Goal: Task Accomplishment & Management: Manage account settings

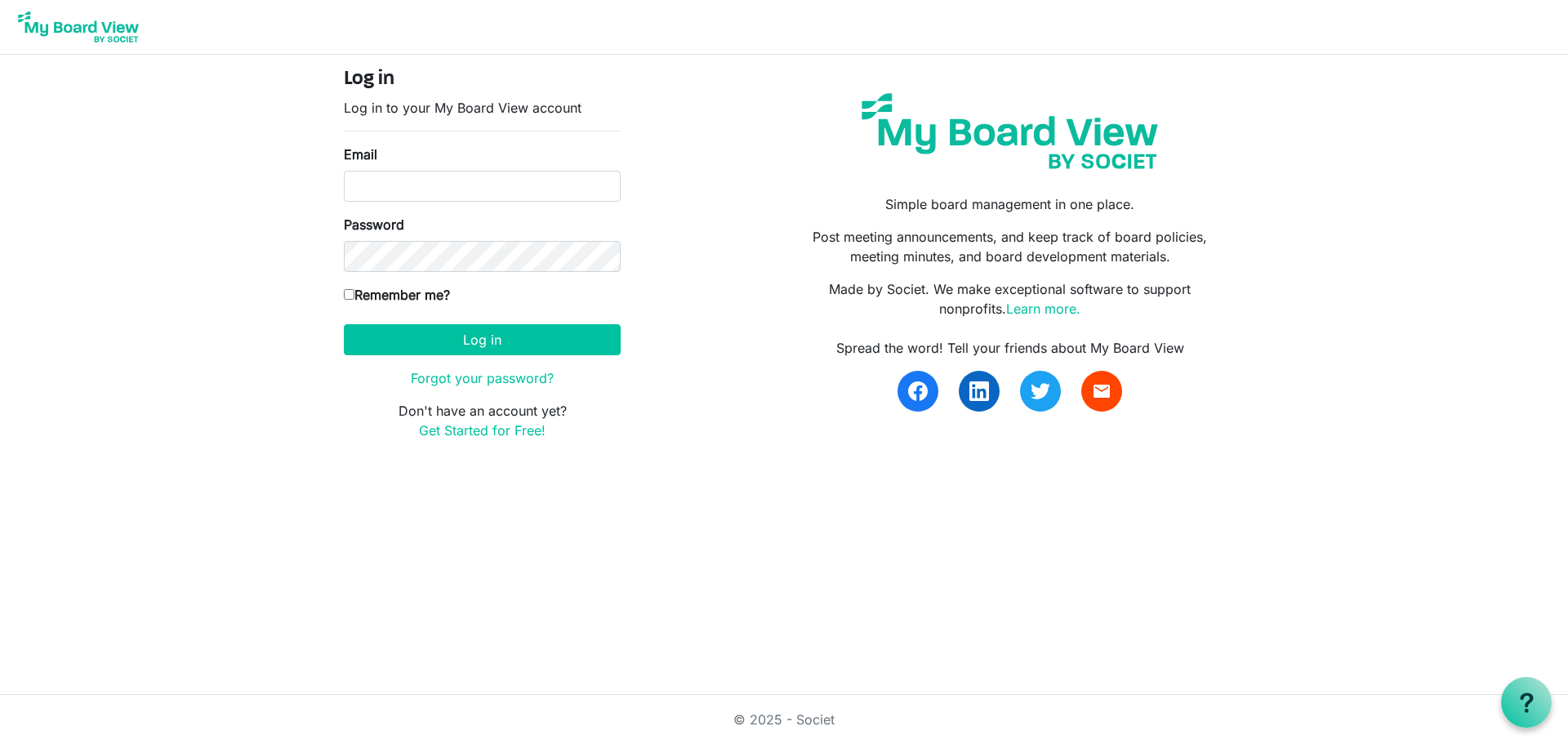
click at [388, 191] on input "Email" at bounding box center [482, 186] width 277 height 31
type input "margo@margolong.com"
click at [344, 324] on button "Log in" at bounding box center [482, 340] width 277 height 31
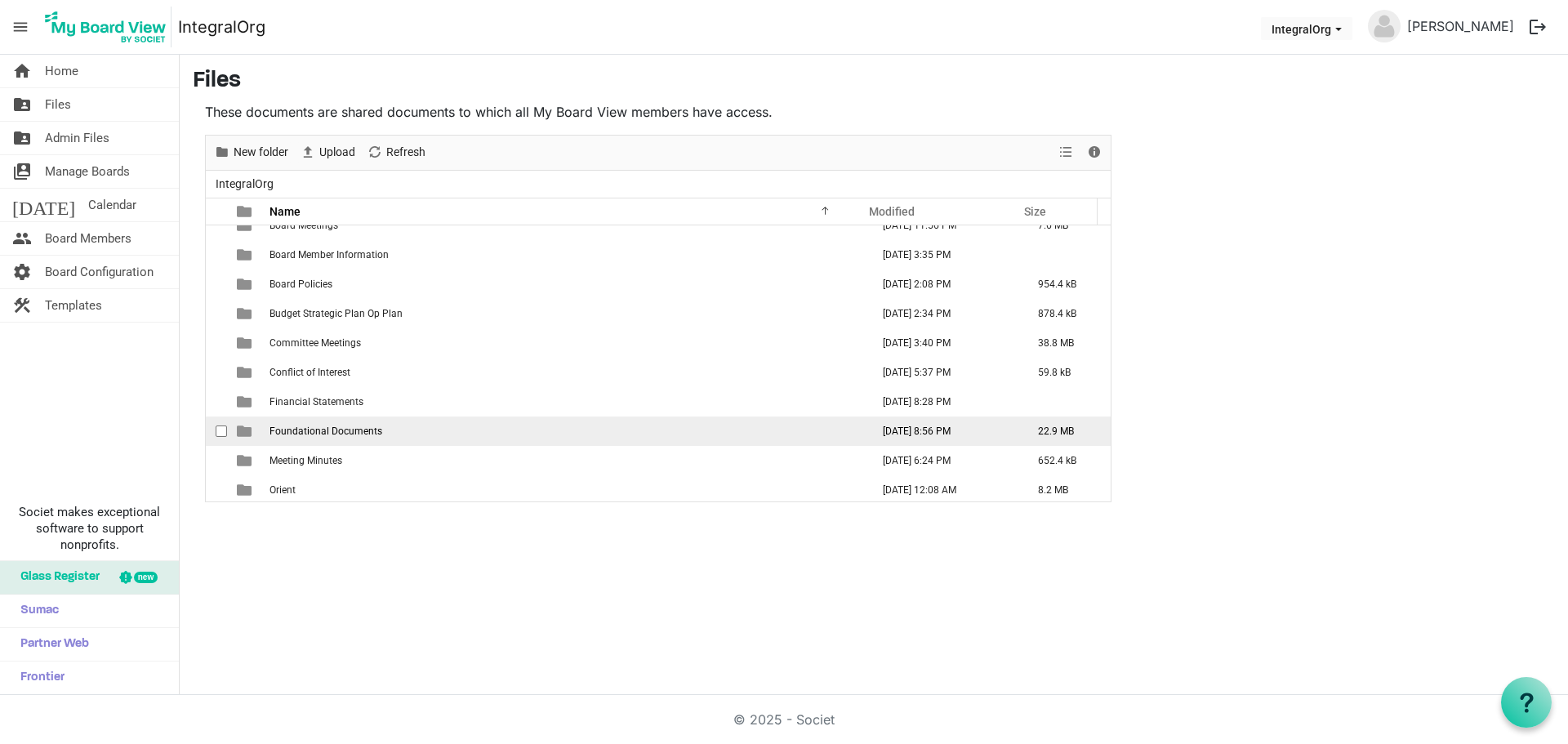
scroll to position [18, 0]
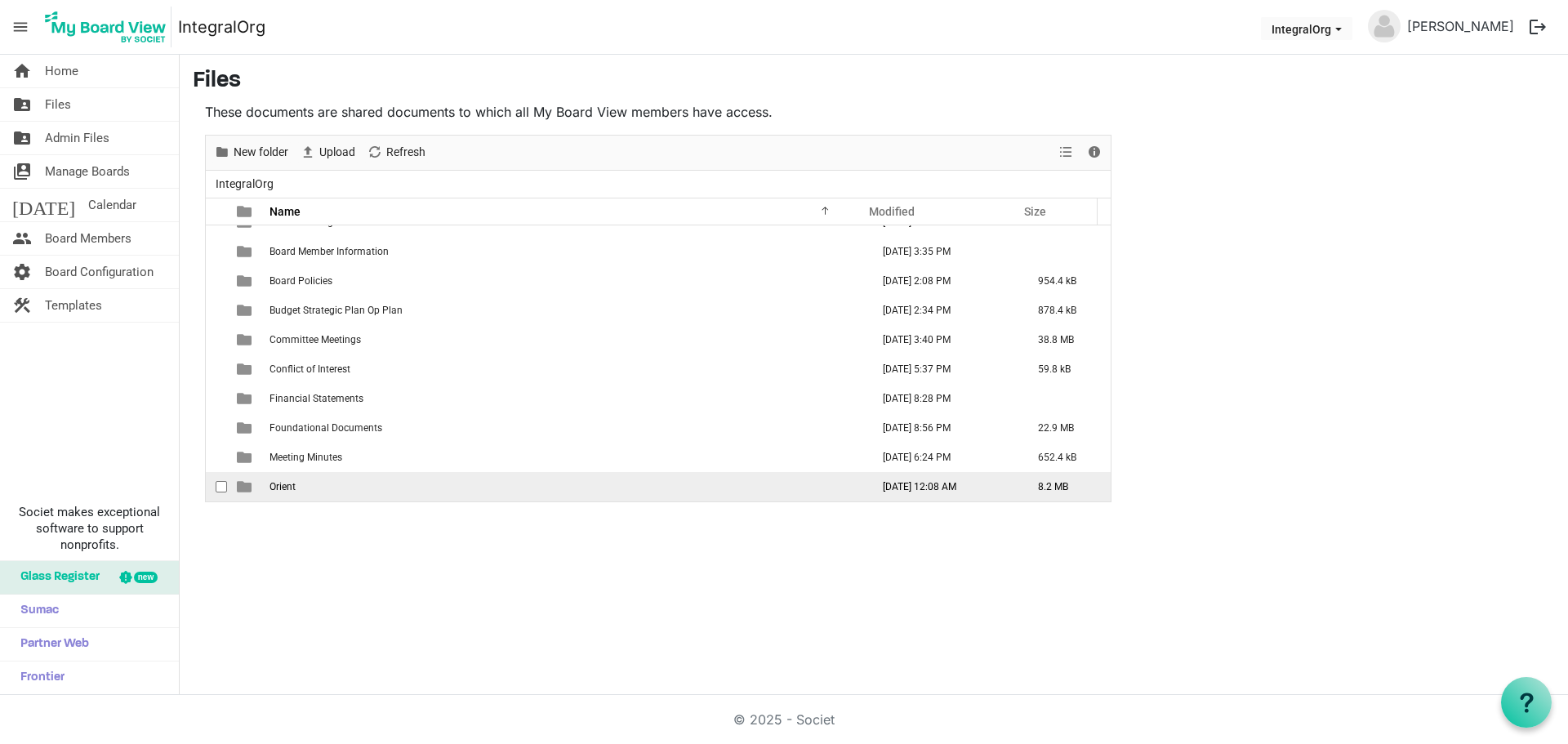
click at [369, 478] on td "Orient" at bounding box center [565, 486] width 601 height 29
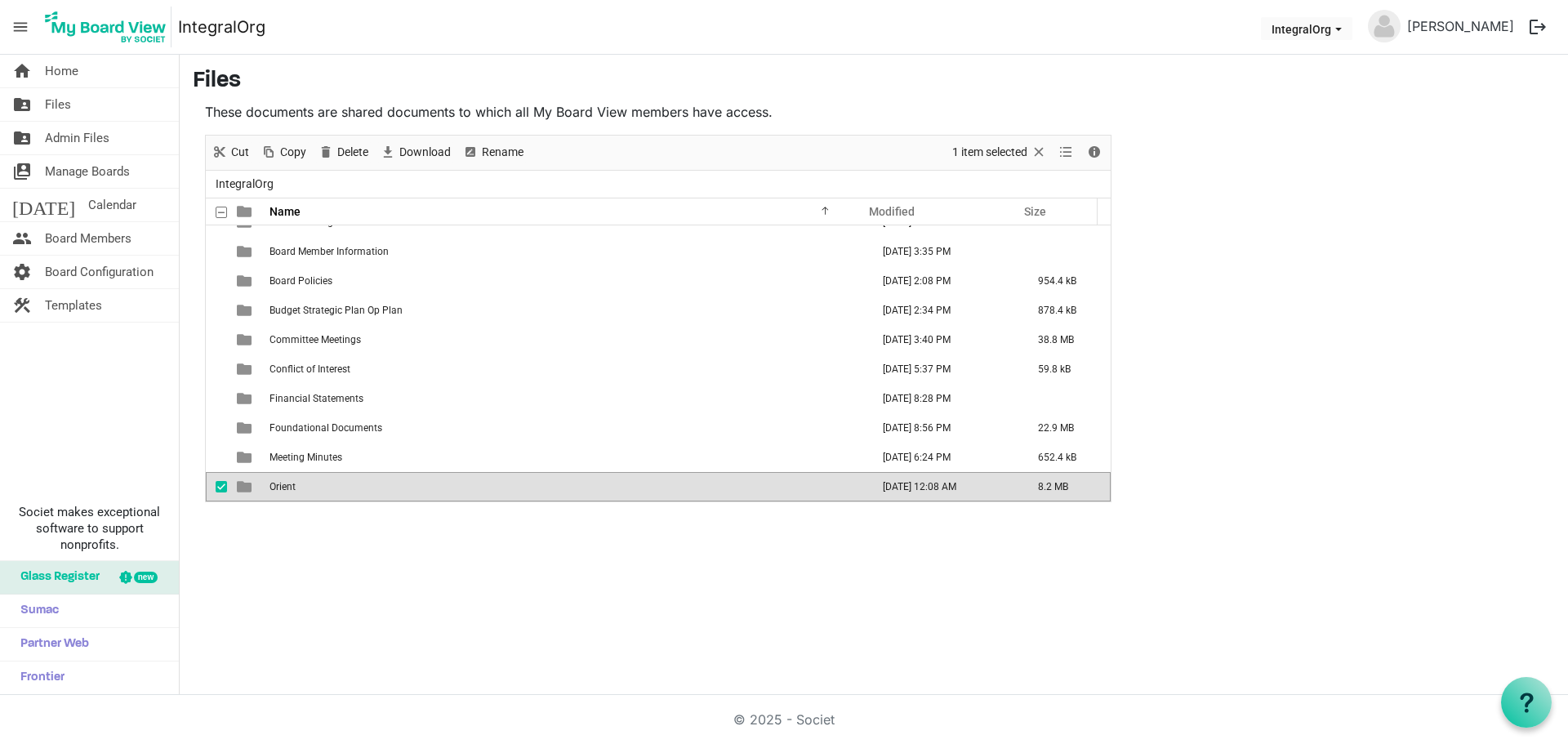
click at [369, 478] on td "Orient" at bounding box center [565, 486] width 601 height 29
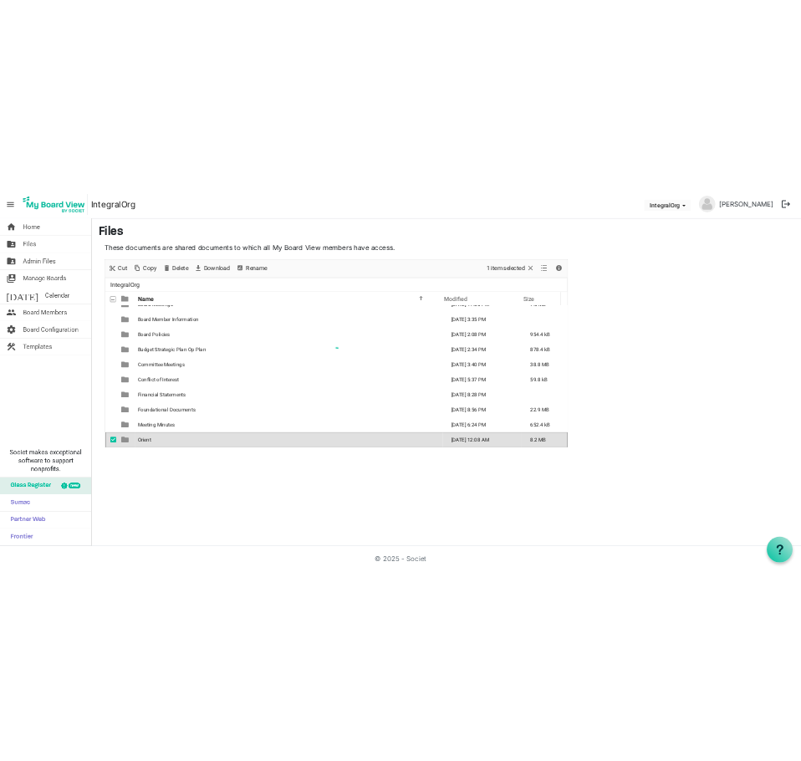
scroll to position [0, 0]
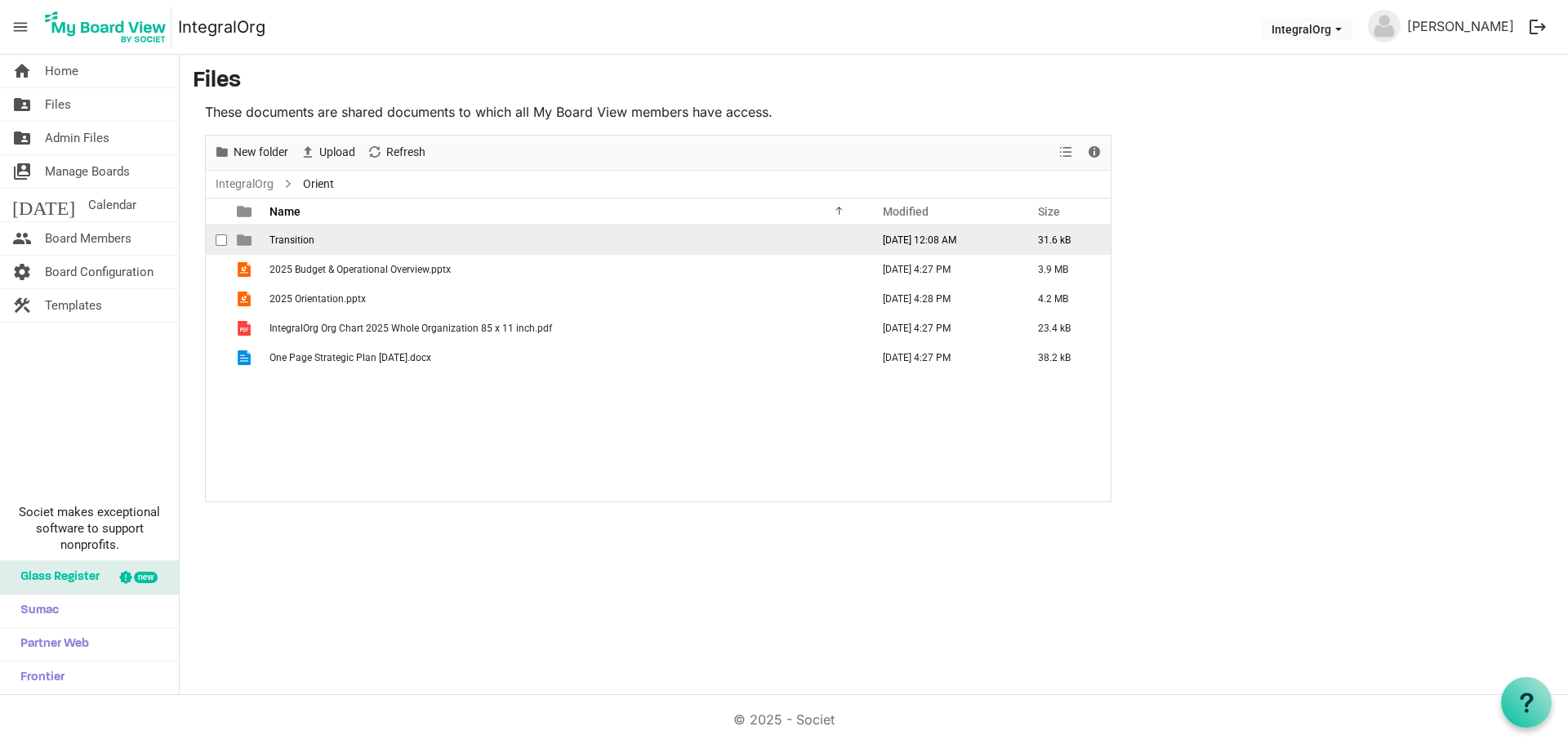
click at [369, 242] on td "Transition" at bounding box center [565, 240] width 601 height 29
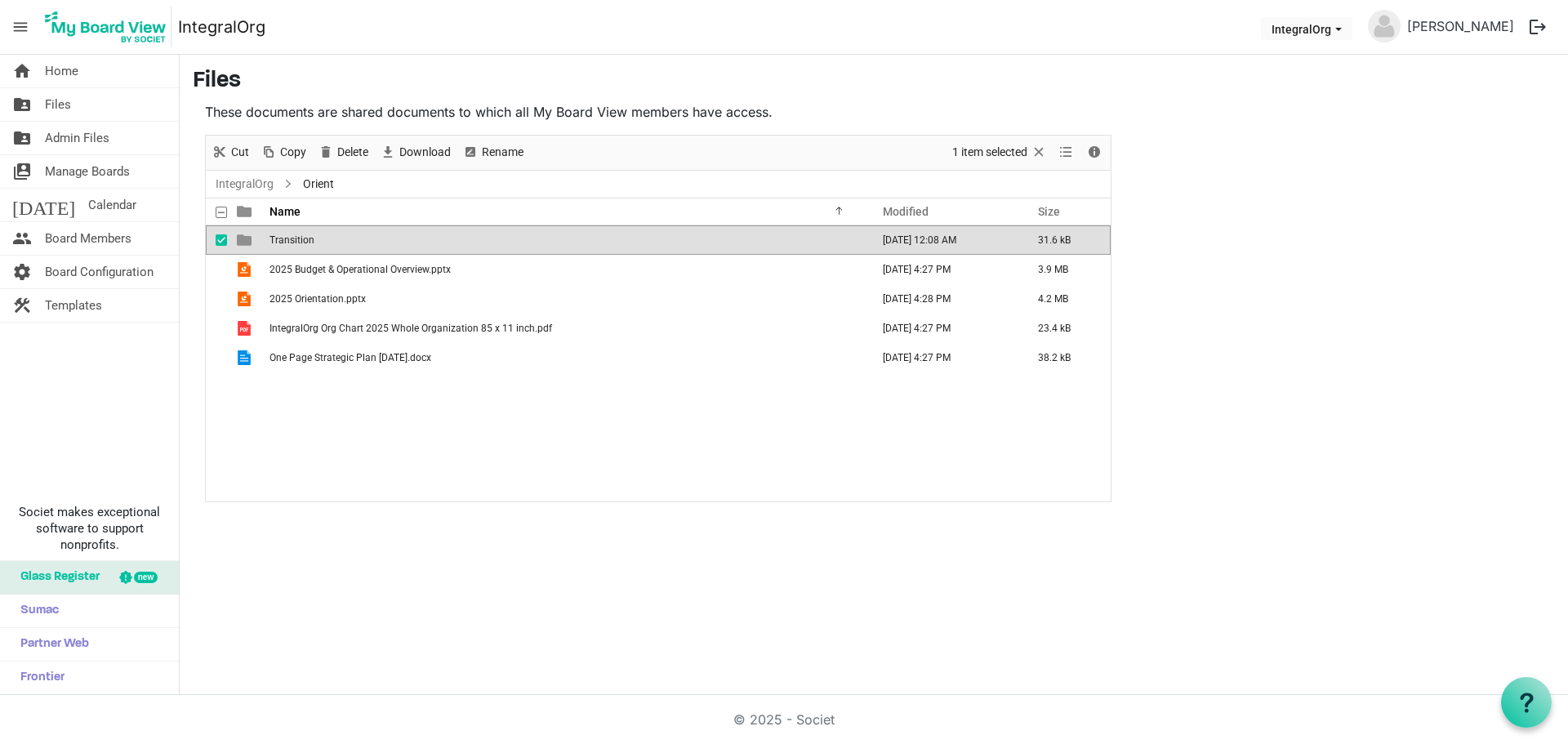
click at [369, 242] on td "Transition" at bounding box center [565, 240] width 601 height 29
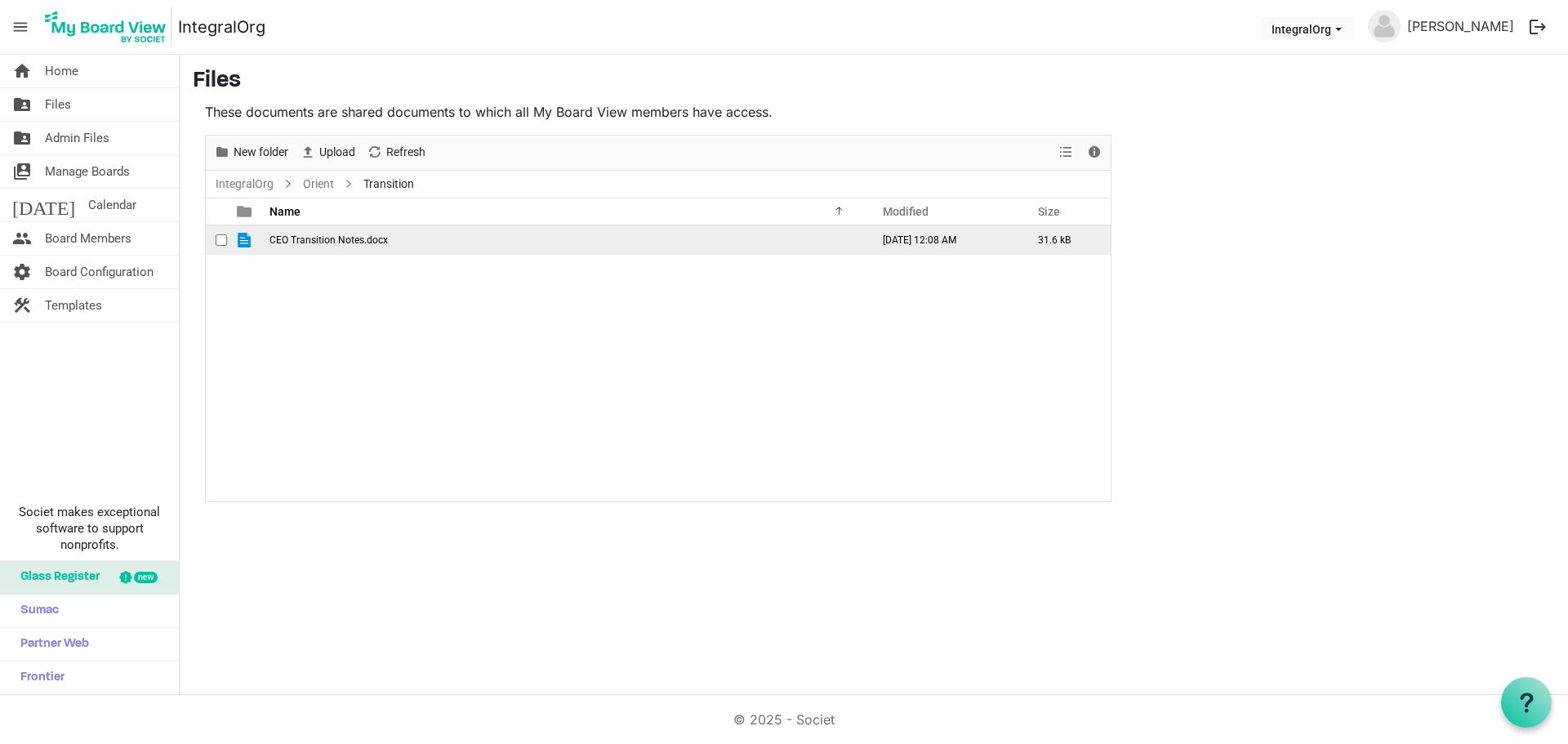
click at [369, 242] on span "CEO Transition Notes.docx" at bounding box center [328, 240] width 118 height 12
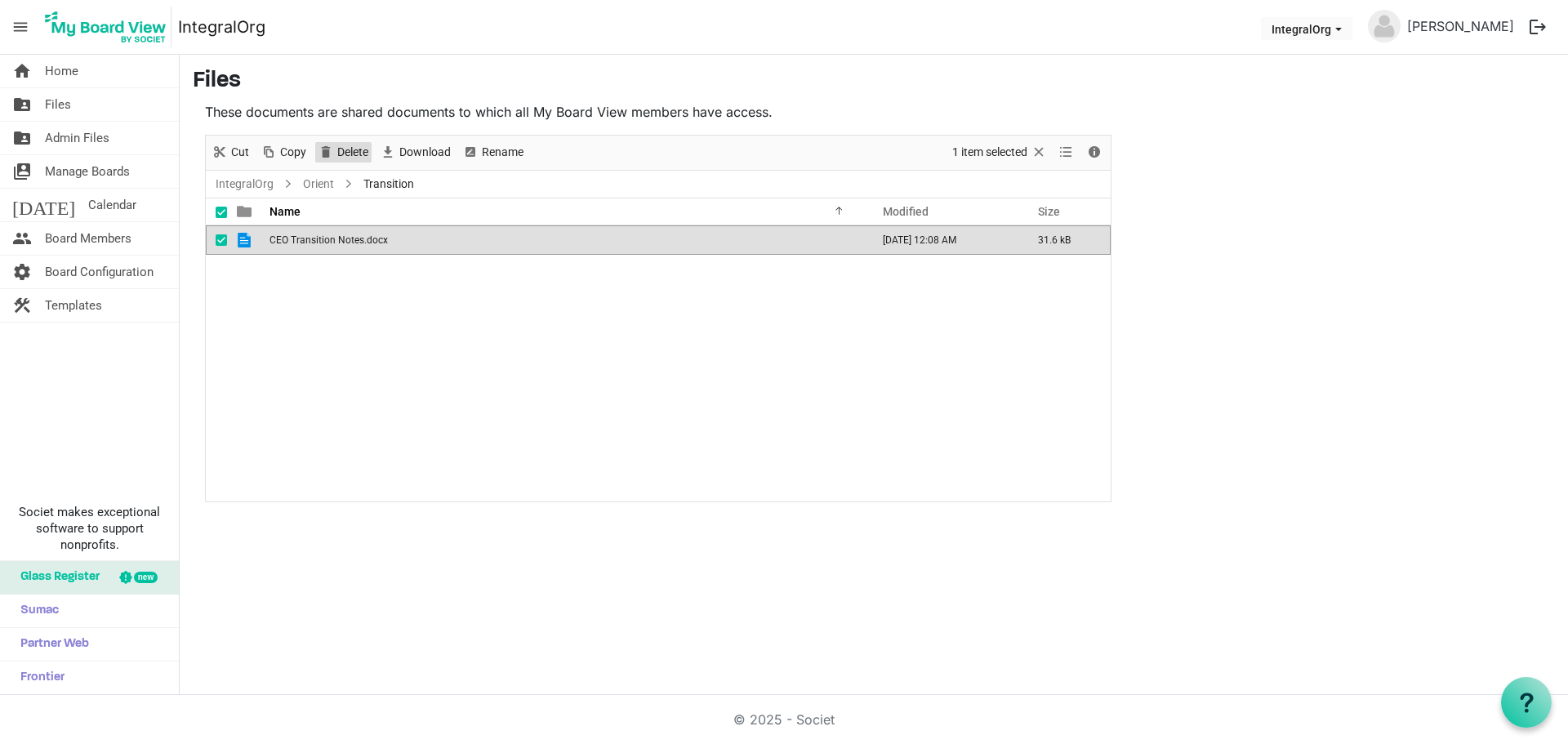
click at [325, 152] on span "Delete" at bounding box center [326, 152] width 20 height 21
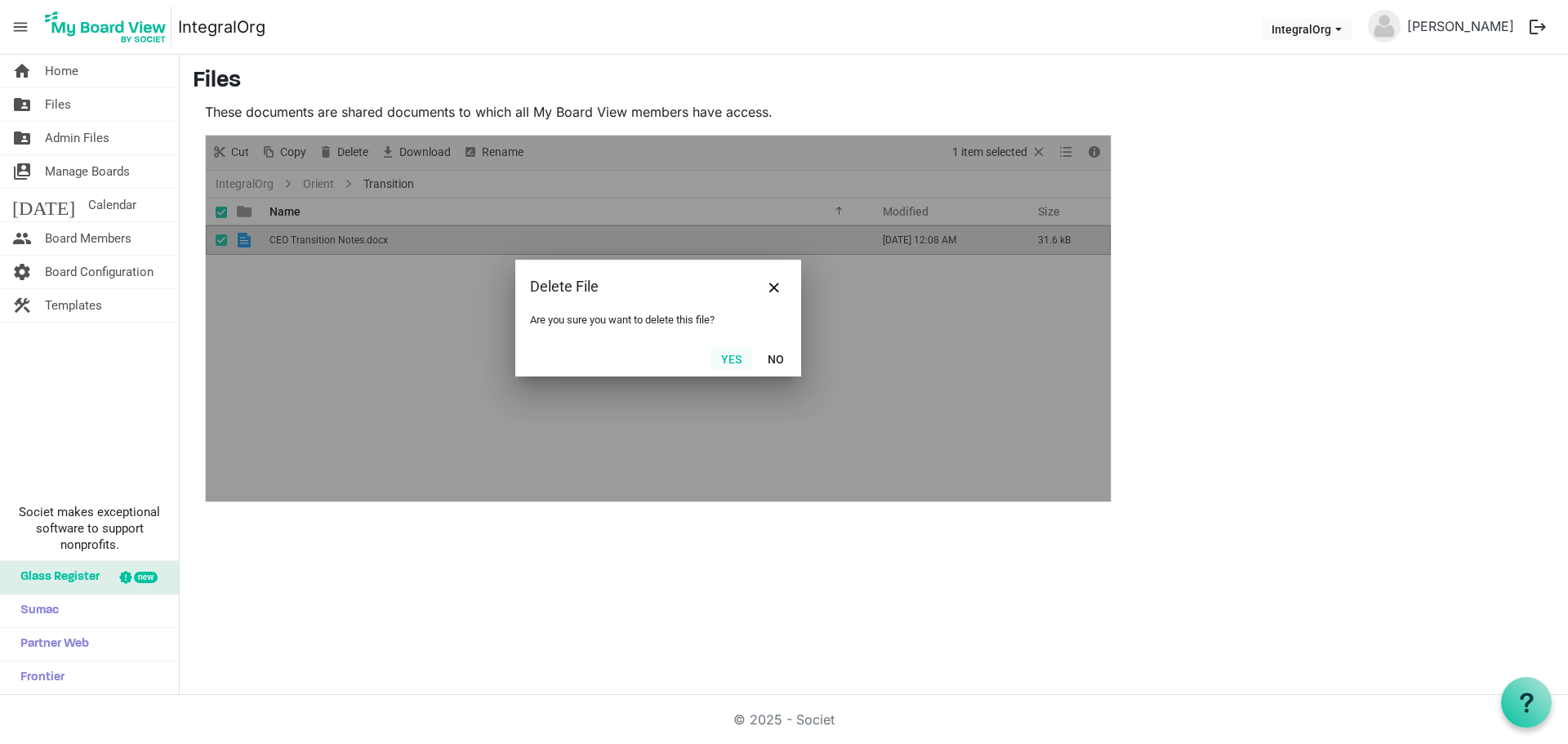
click at [723, 361] on button "Yes" at bounding box center [731, 357] width 42 height 22
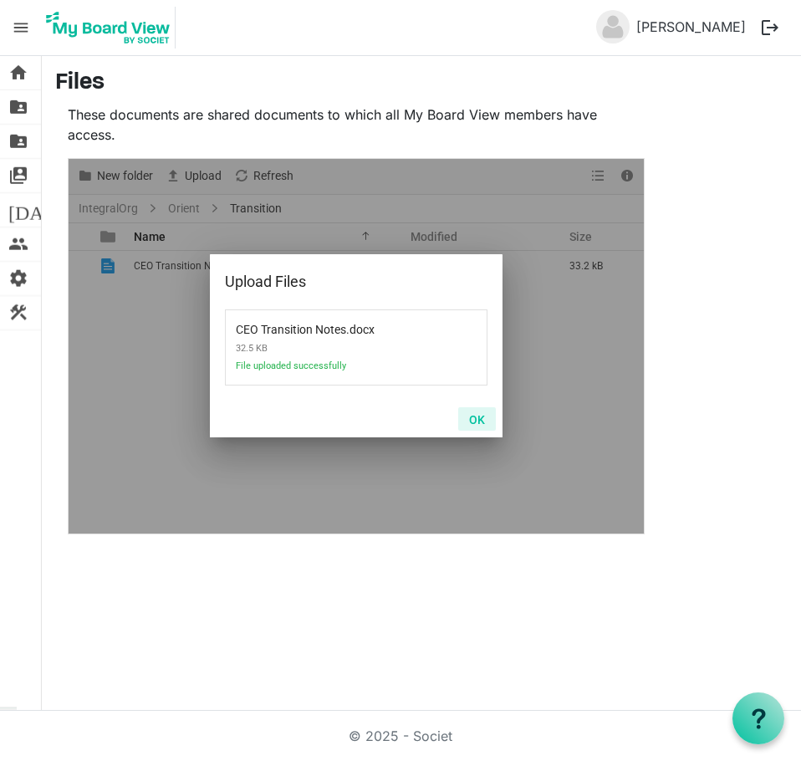
click at [480, 418] on button "OK" at bounding box center [477, 418] width 38 height 23
